Goal: Transaction & Acquisition: Subscribe to service/newsletter

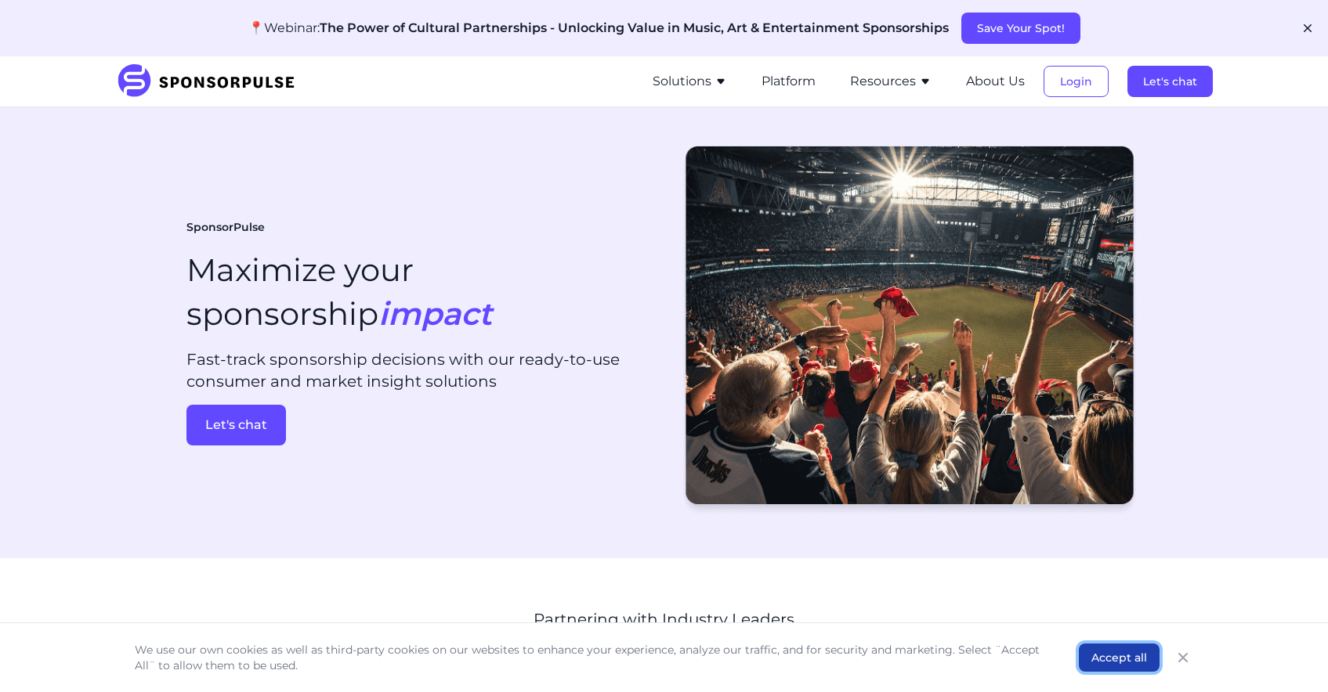
click at [1114, 661] on button "Accept all" at bounding box center [1119, 658] width 81 height 28
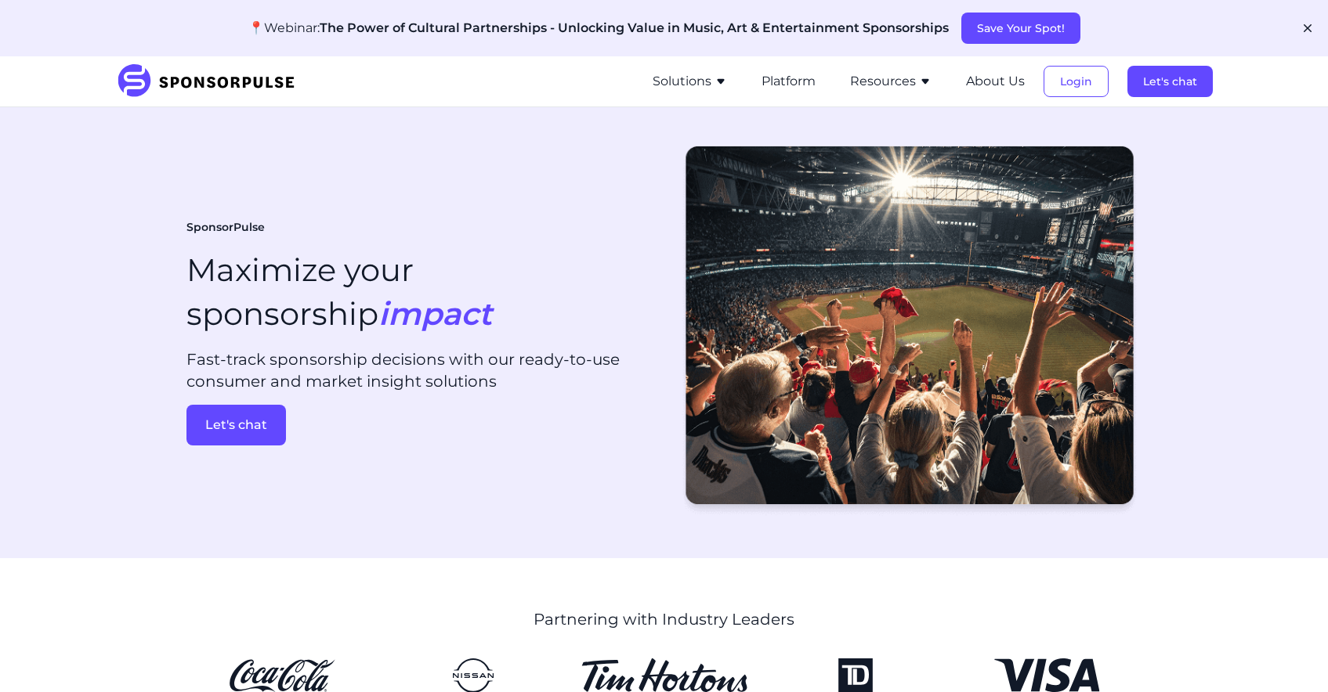
click at [718, 81] on icon "button" at bounding box center [720, 81] width 13 height 13
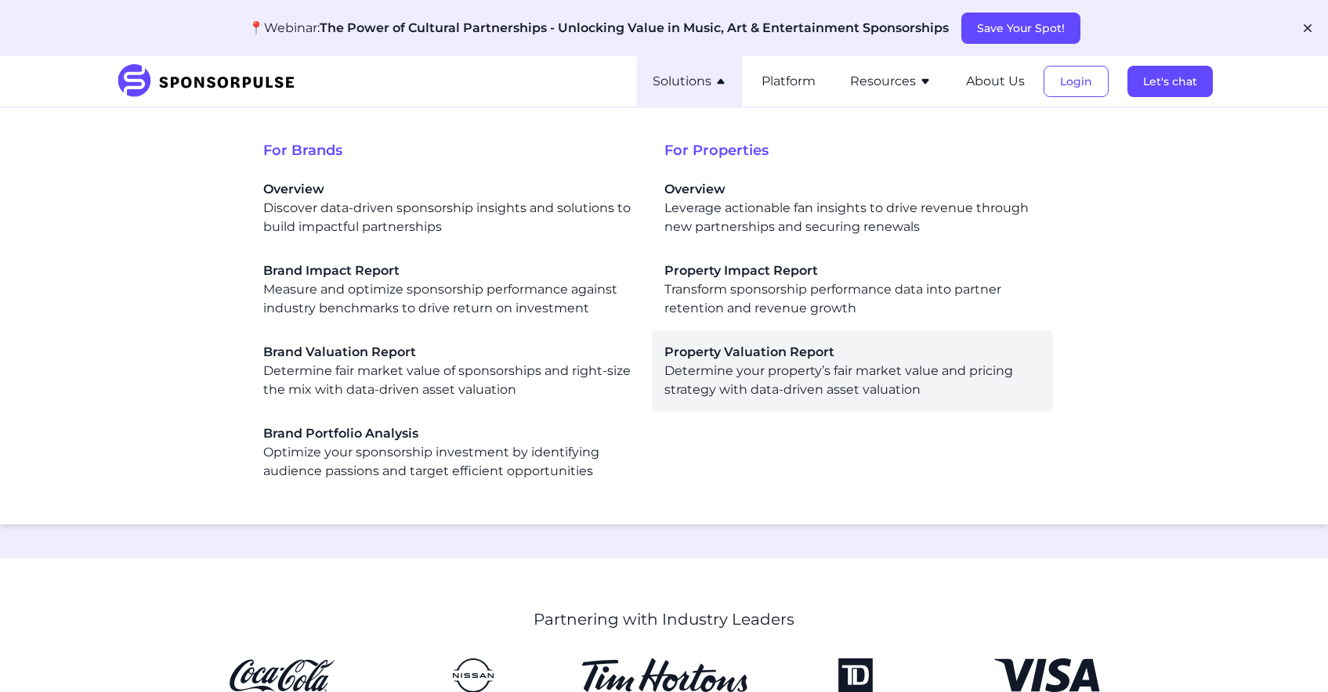
click at [706, 360] on span "Property Valuation Report" at bounding box center [852, 352] width 376 height 19
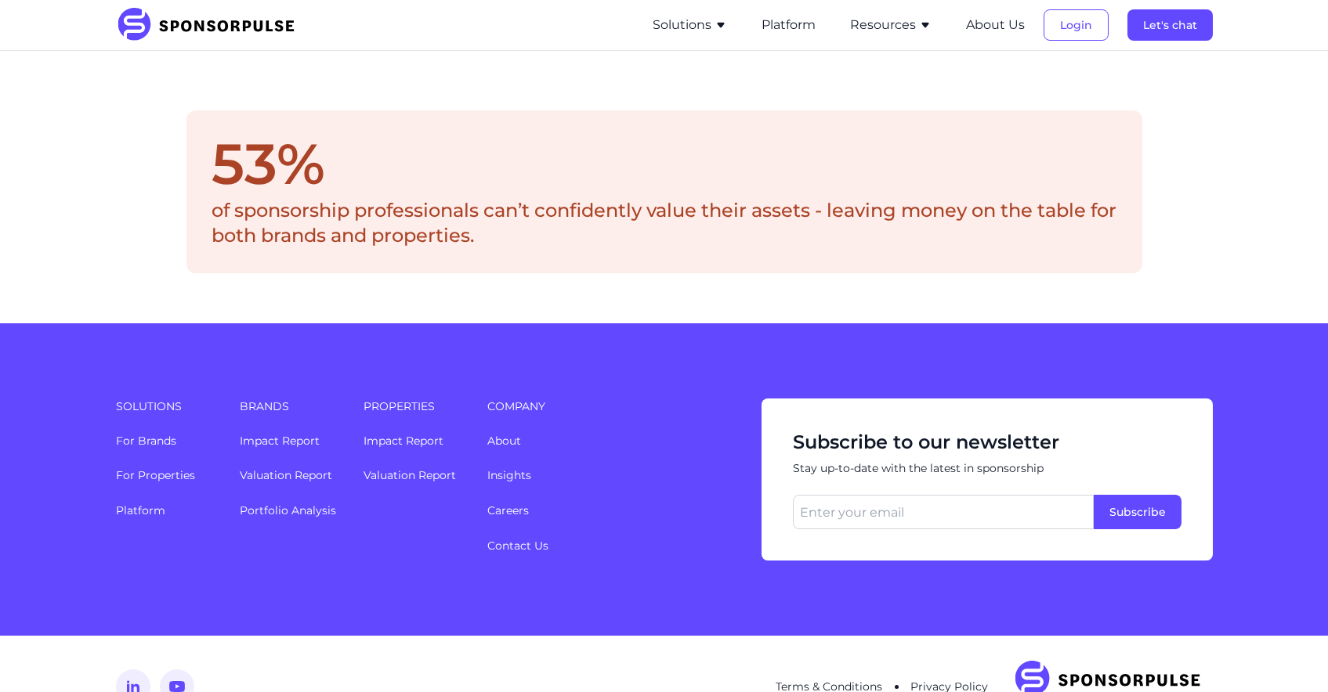
scroll to position [2488, 0]
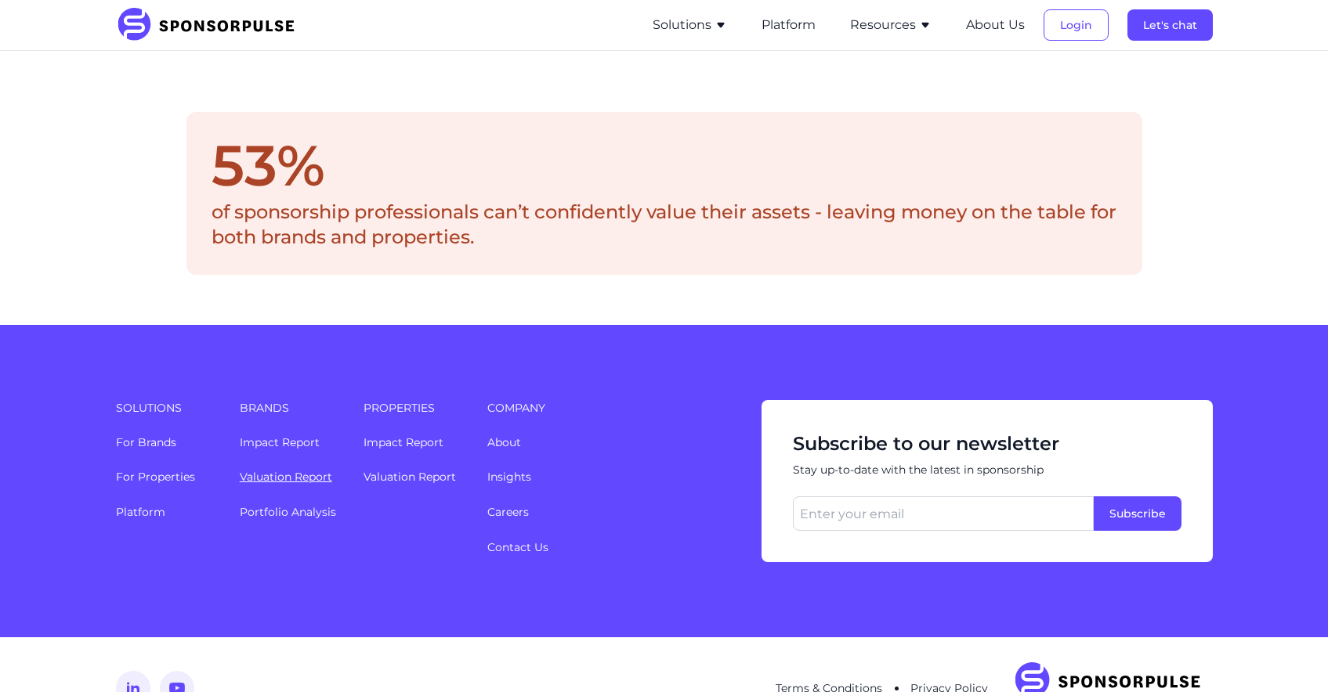
click at [269, 470] on link "Valuation Report" at bounding box center [286, 477] width 92 height 14
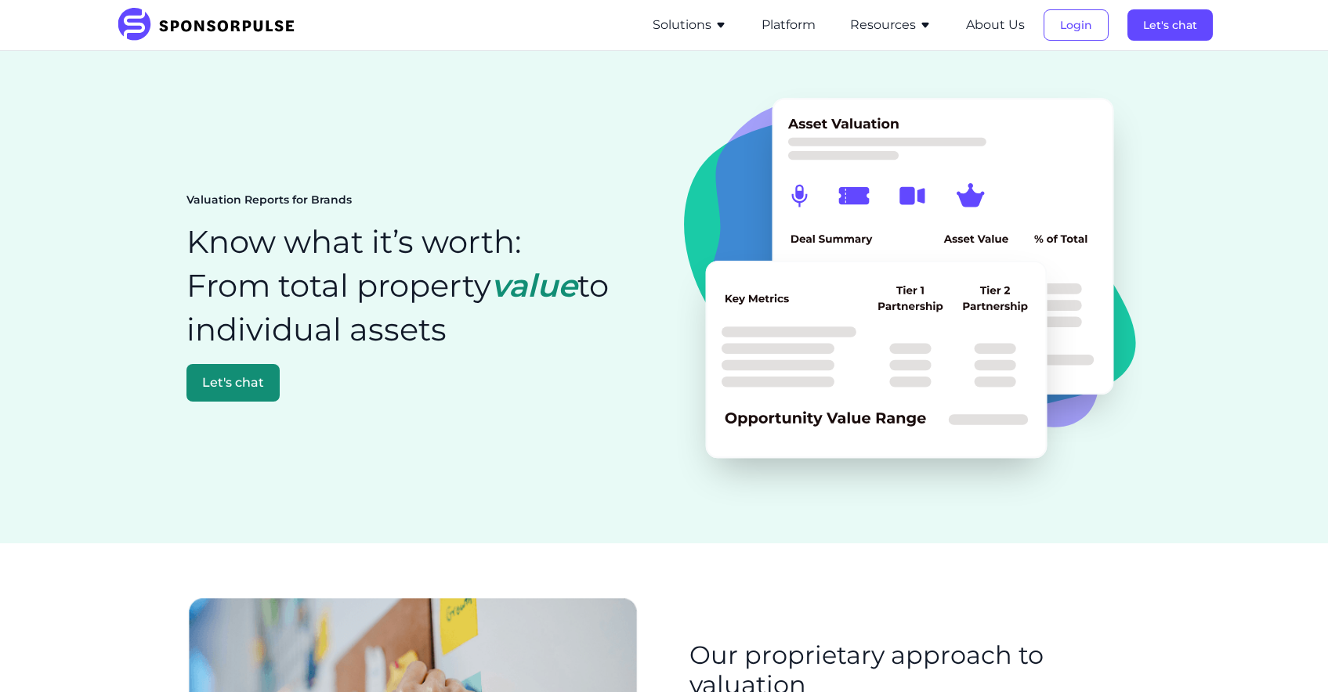
click at [895, 24] on button "Resources" at bounding box center [890, 25] width 81 height 19
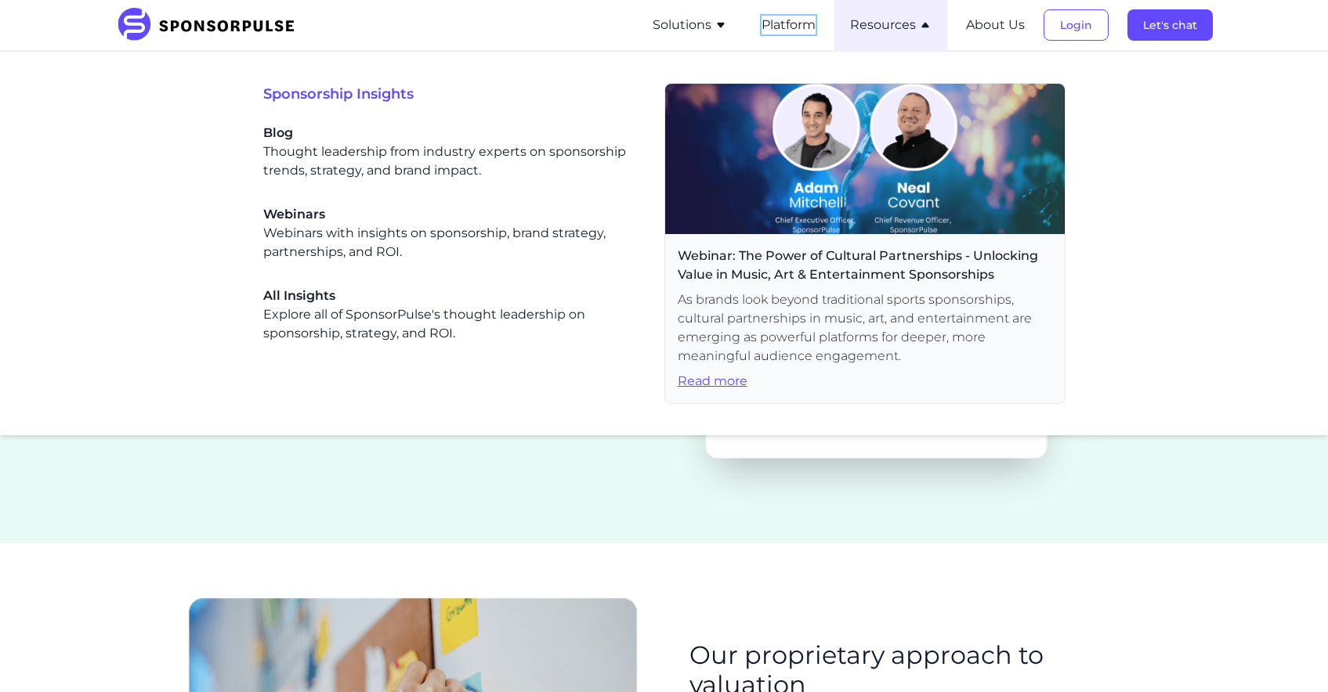
click at [795, 21] on button "Platform" at bounding box center [788, 25] width 54 height 19
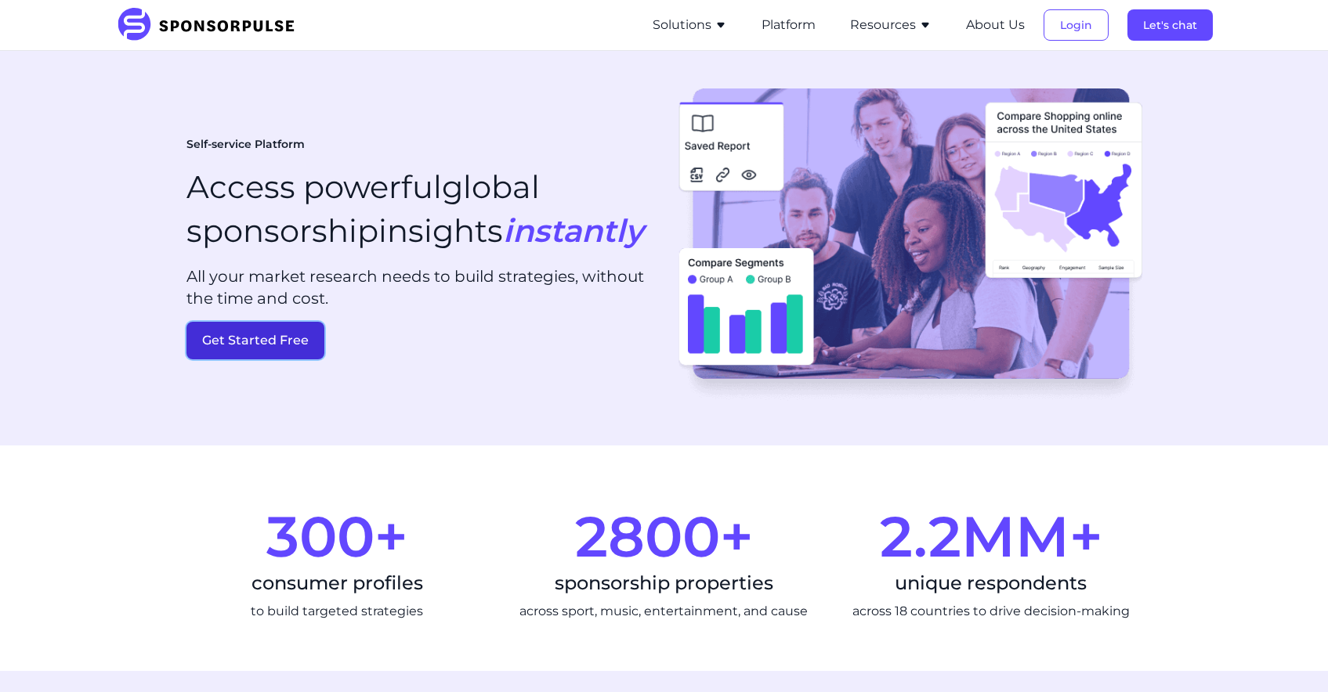
click at [251, 360] on button "Get Started Free" at bounding box center [255, 341] width 138 height 38
